Goal: Transaction & Acquisition: Purchase product/service

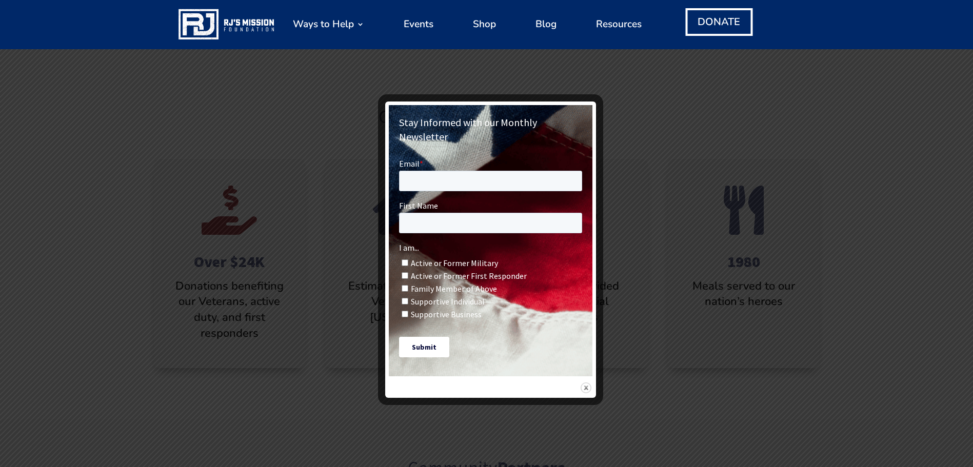
click at [583, 383] on img at bounding box center [586, 388] width 11 height 11
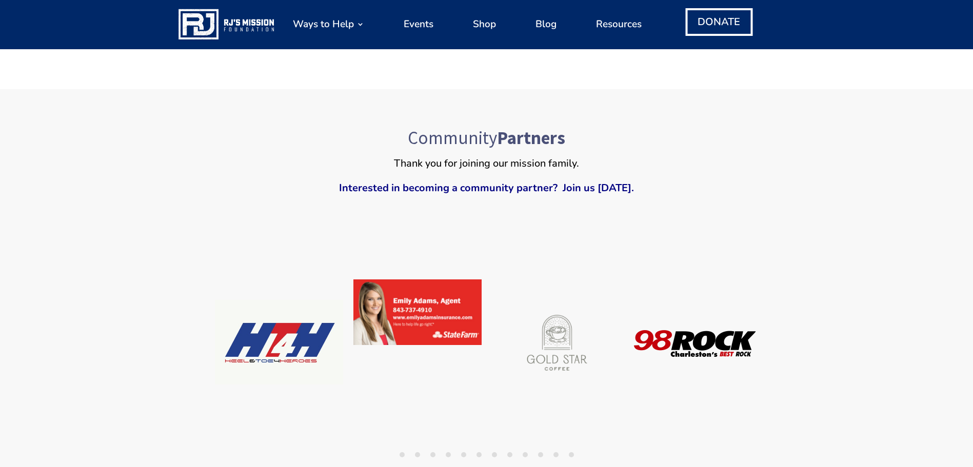
scroll to position [821, 0]
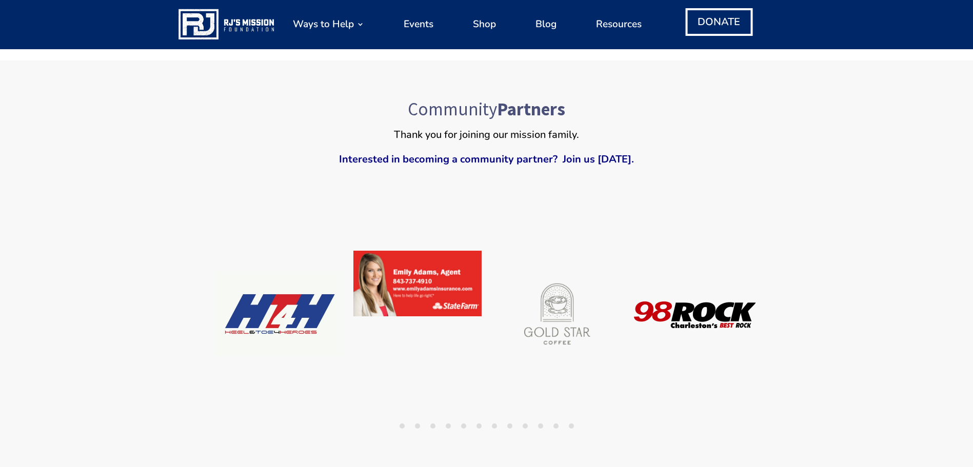
drag, startPoint x: 767, startPoint y: 311, endPoint x: 537, endPoint y: 311, distance: 229.8
click at [537, 311] on div "Community Partners Thank you for joining our mission family. Interested in beco…" at bounding box center [486, 294] width 973 height 467
drag, startPoint x: 421, startPoint y: 425, endPoint x: 448, endPoint y: 399, distance: 37.4
click at [424, 424] on ul "1 2 3 4 5 6 7 8 9 10 11 12" at bounding box center [487, 425] width 554 height 13
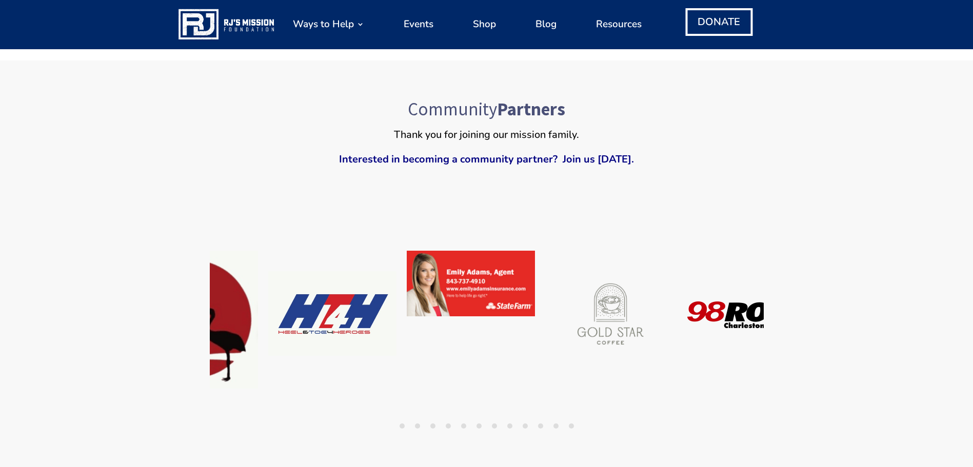
drag, startPoint x: 531, startPoint y: 312, endPoint x: 626, endPoint y: 309, distance: 94.9
click at [557, 312] on div at bounding box center [609, 315] width 138 height 128
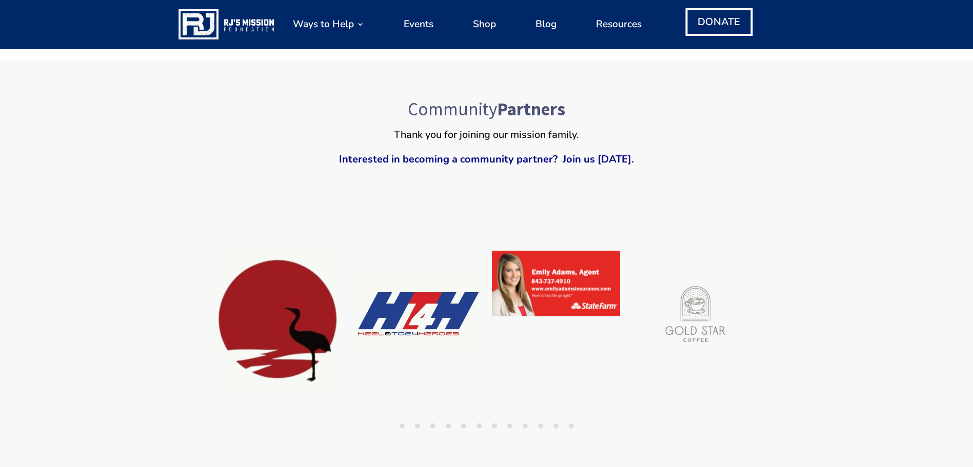
drag, startPoint x: 446, startPoint y: 313, endPoint x: 716, endPoint y: 308, distance: 269.8
click at [488, 308] on img at bounding box center [417, 313] width 141 height 93
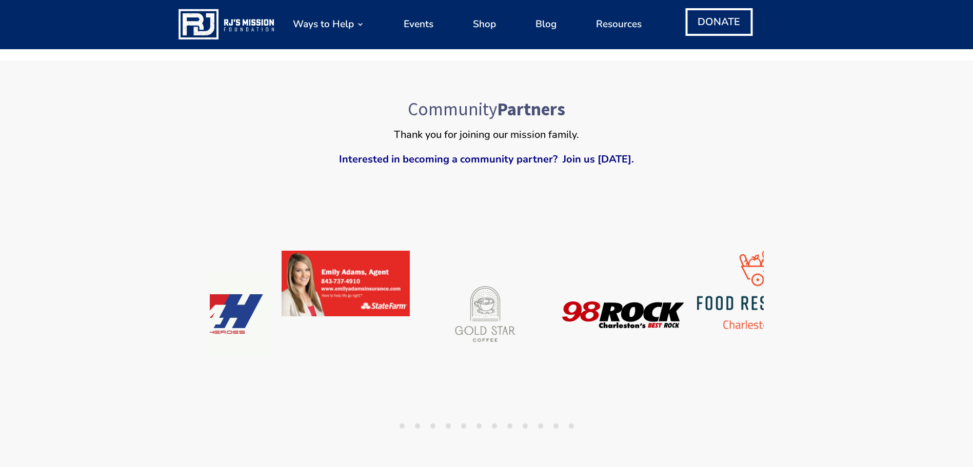
drag, startPoint x: 716, startPoint y: 391, endPoint x: 346, endPoint y: 389, distance: 370.3
click at [358, 389] on div at bounding box center [830, 319] width 3877 height 189
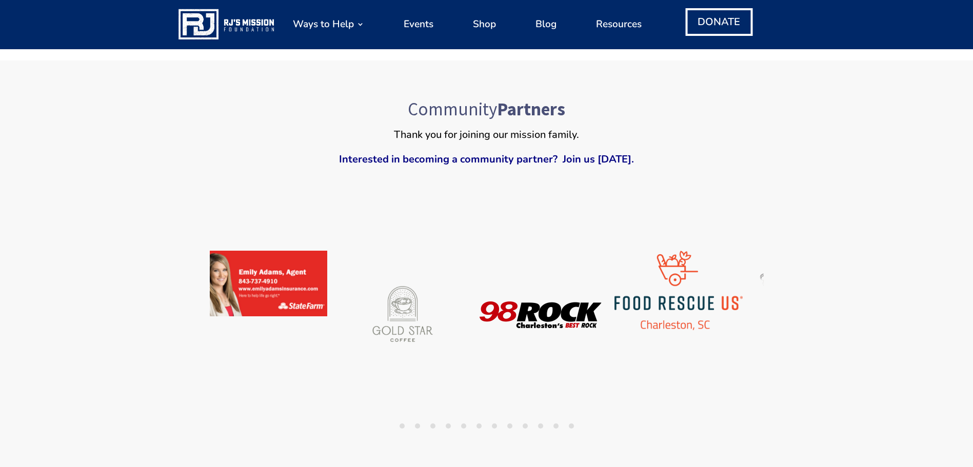
drag, startPoint x: 621, startPoint y: 389, endPoint x: 99, endPoint y: 366, distance: 522.1
click at [208, 373] on div "Community Partners Thank you for joining our mission family. Interested in beco…" at bounding box center [486, 294] width 973 height 467
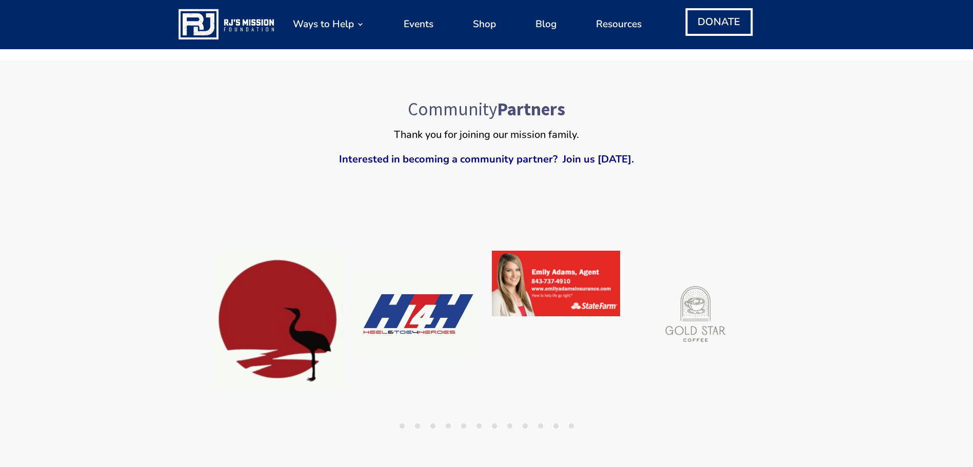
drag, startPoint x: 361, startPoint y: 372, endPoint x: 1068, endPoint y: 379, distance: 707.3
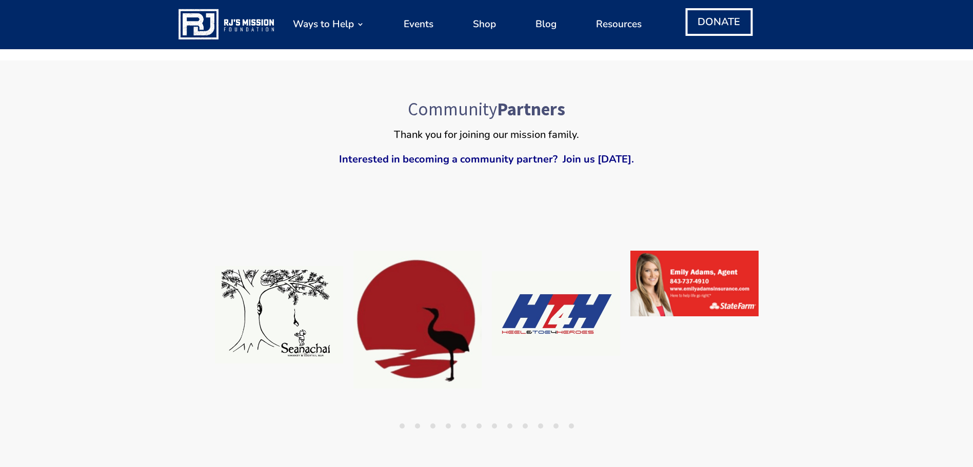
drag, startPoint x: 374, startPoint y: 395, endPoint x: 905, endPoint y: 398, distance: 530.8
click at [905, 398] on div "Community Partners Thank you for joining our mission family. Interested in beco…" at bounding box center [486, 294] width 973 height 467
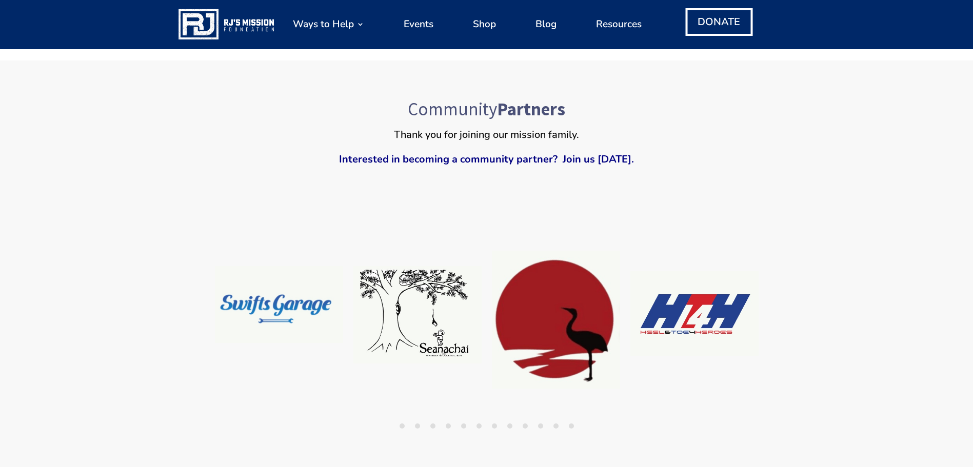
drag, startPoint x: 532, startPoint y: 401, endPoint x: 1073, endPoint y: 396, distance: 541.1
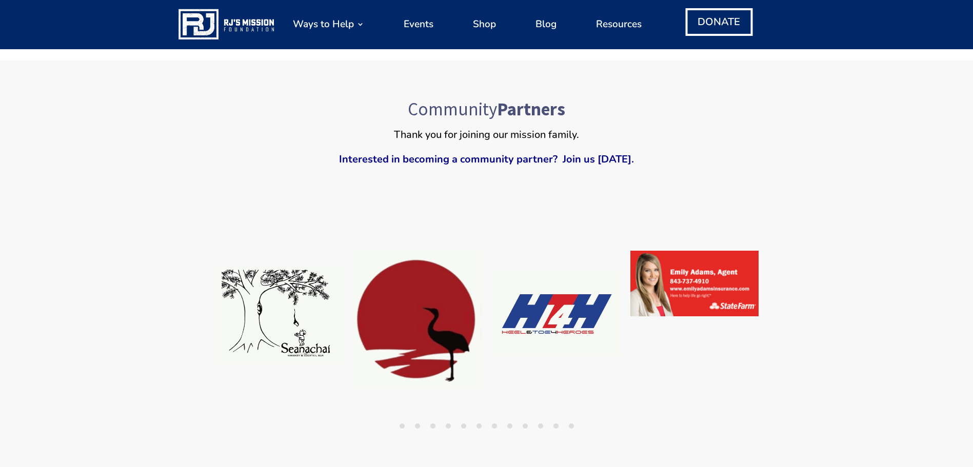
drag, startPoint x: 667, startPoint y: 384, endPoint x: 115, endPoint y: 386, distance: 551.9
click at [115, 386] on div "Community Partners Thank you for joining our mission family. Interested in beco…" at bounding box center [486, 294] width 973 height 467
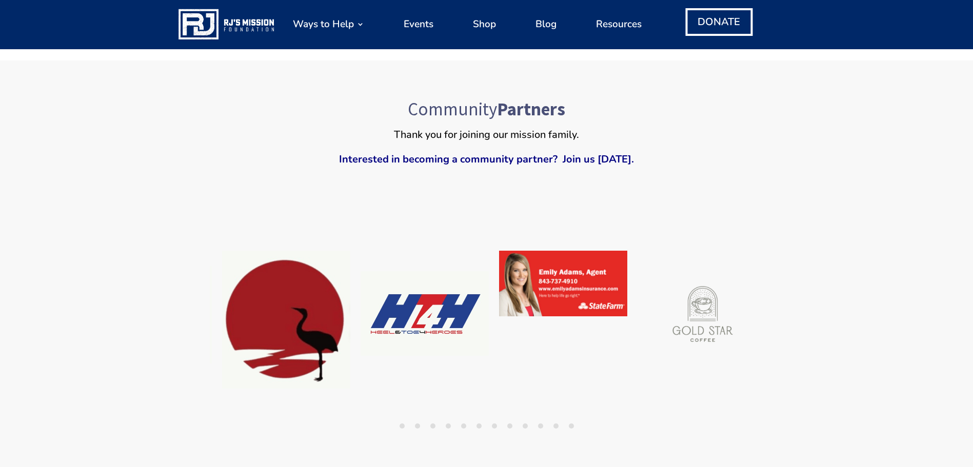
drag, startPoint x: 622, startPoint y: 375, endPoint x: -2, endPoint y: 381, distance: 624.2
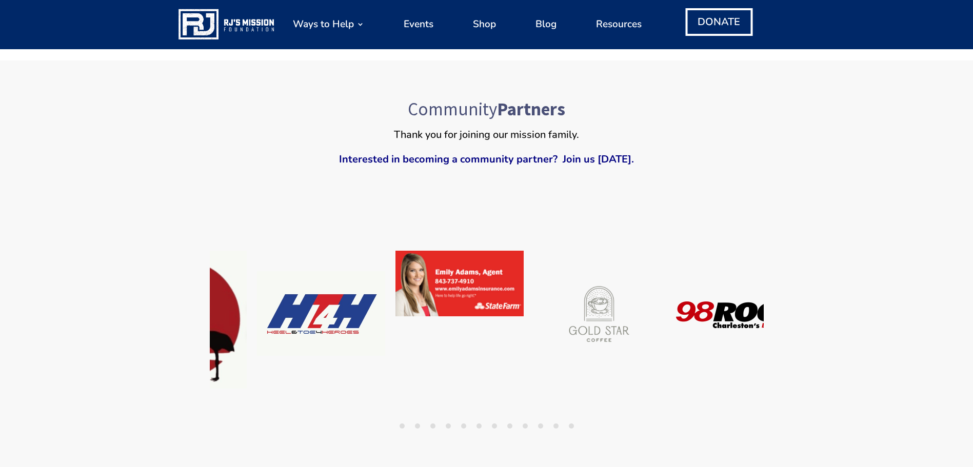
drag, startPoint x: 648, startPoint y: 381, endPoint x: -2, endPoint y: 371, distance: 650.4
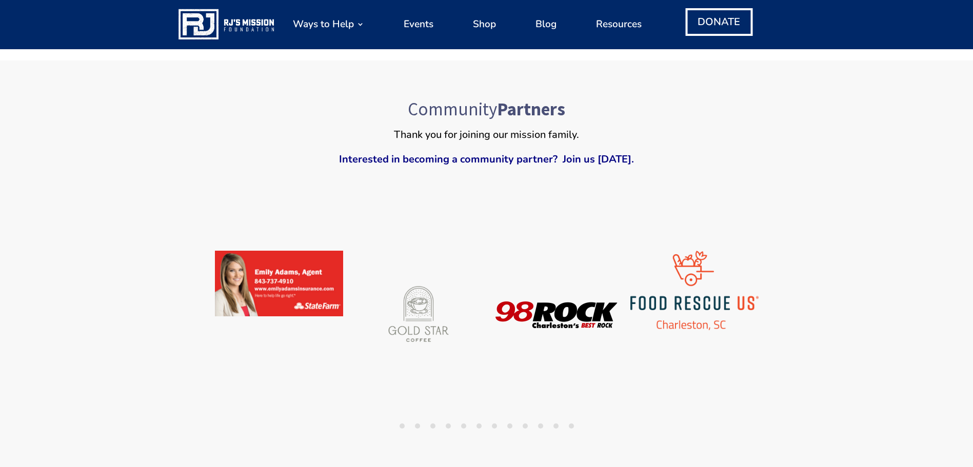
drag, startPoint x: 680, startPoint y: 368, endPoint x: 15, endPoint y: 368, distance: 664.7
click at [15, 368] on div "Community Partners Thank you for joining our mission family. Interested in beco…" at bounding box center [486, 294] width 973 height 467
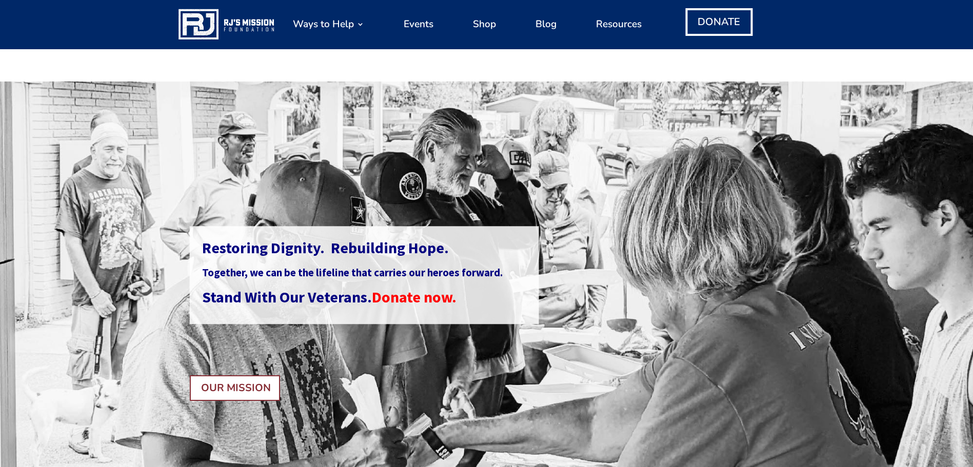
scroll to position [0, 0]
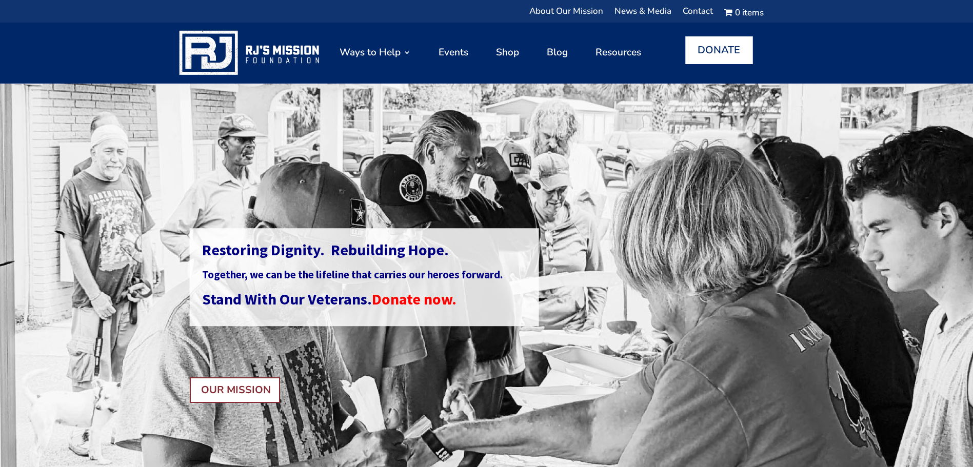
click at [707, 53] on link "DONATE" at bounding box center [718, 50] width 67 height 28
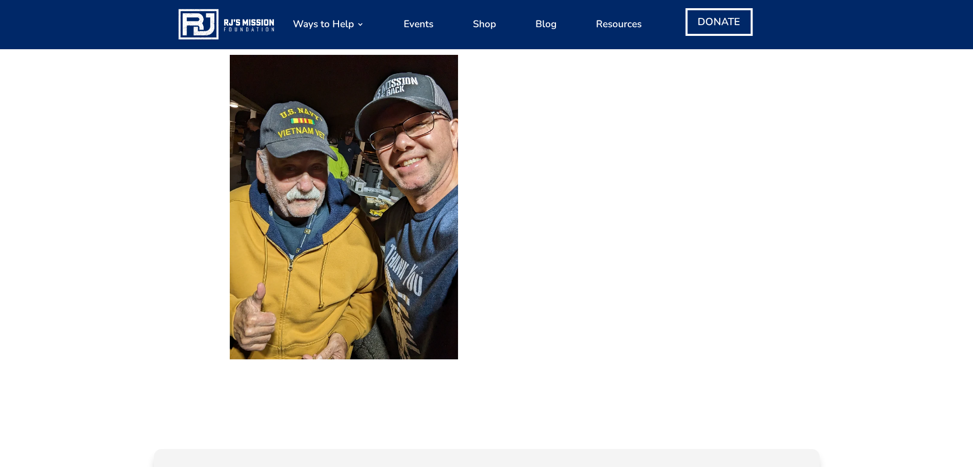
scroll to position [363, 0]
